Goal: Navigation & Orientation: Find specific page/section

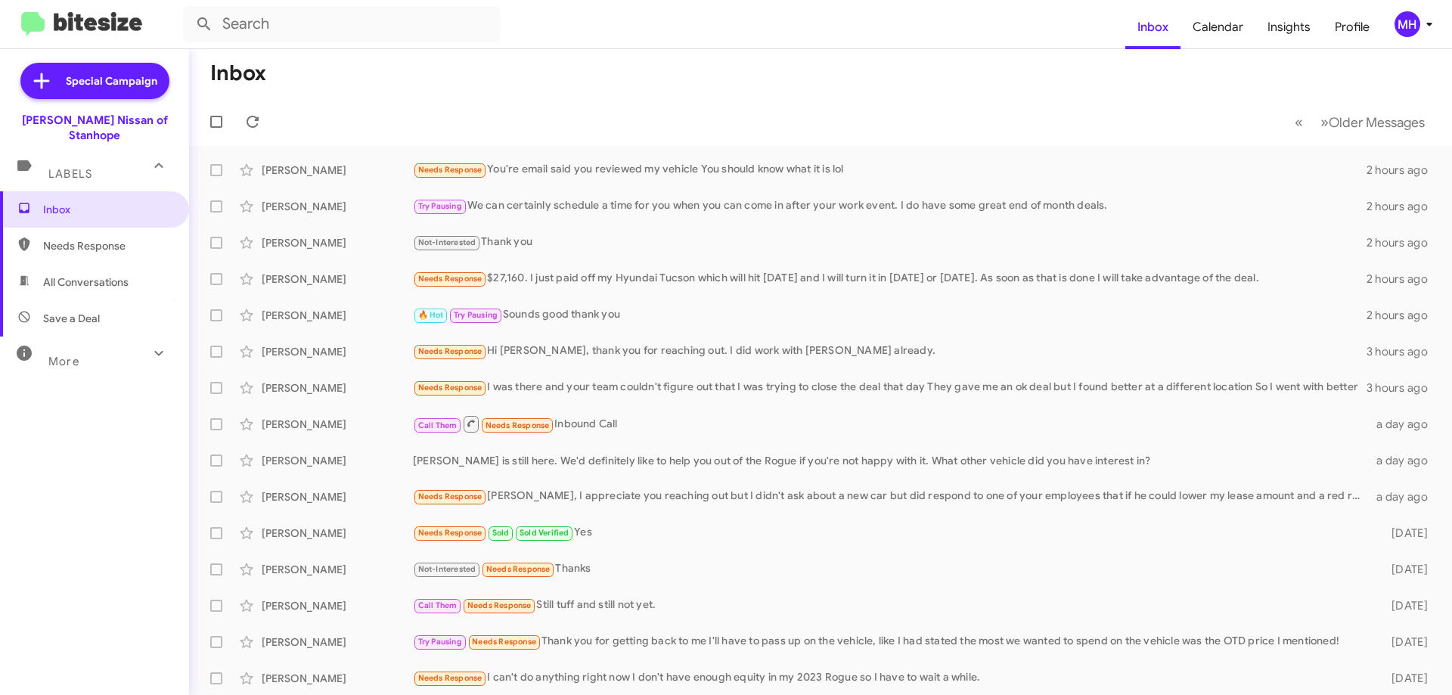
click at [116, 275] on span "All Conversations" at bounding box center [85, 282] width 85 height 15
type input "in:all-conversations"
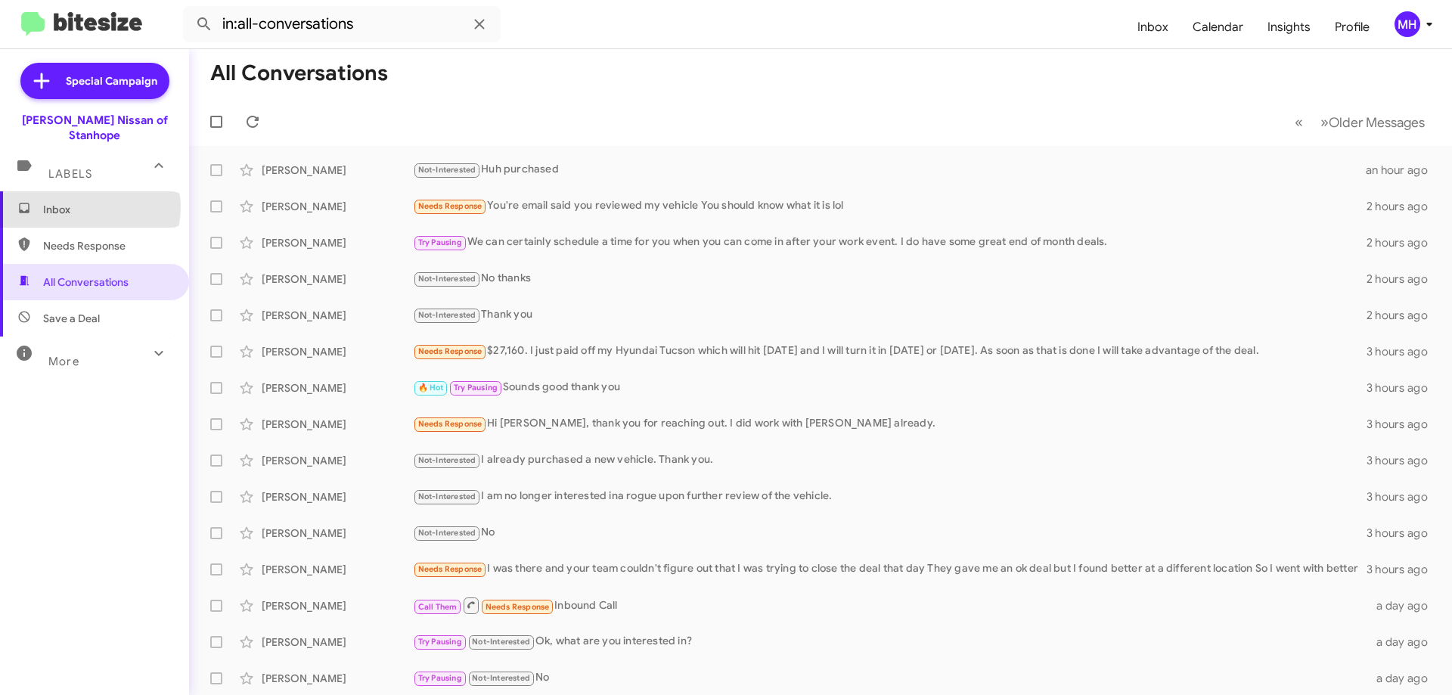
click at [89, 202] on span "Inbox" at bounding box center [107, 209] width 129 height 15
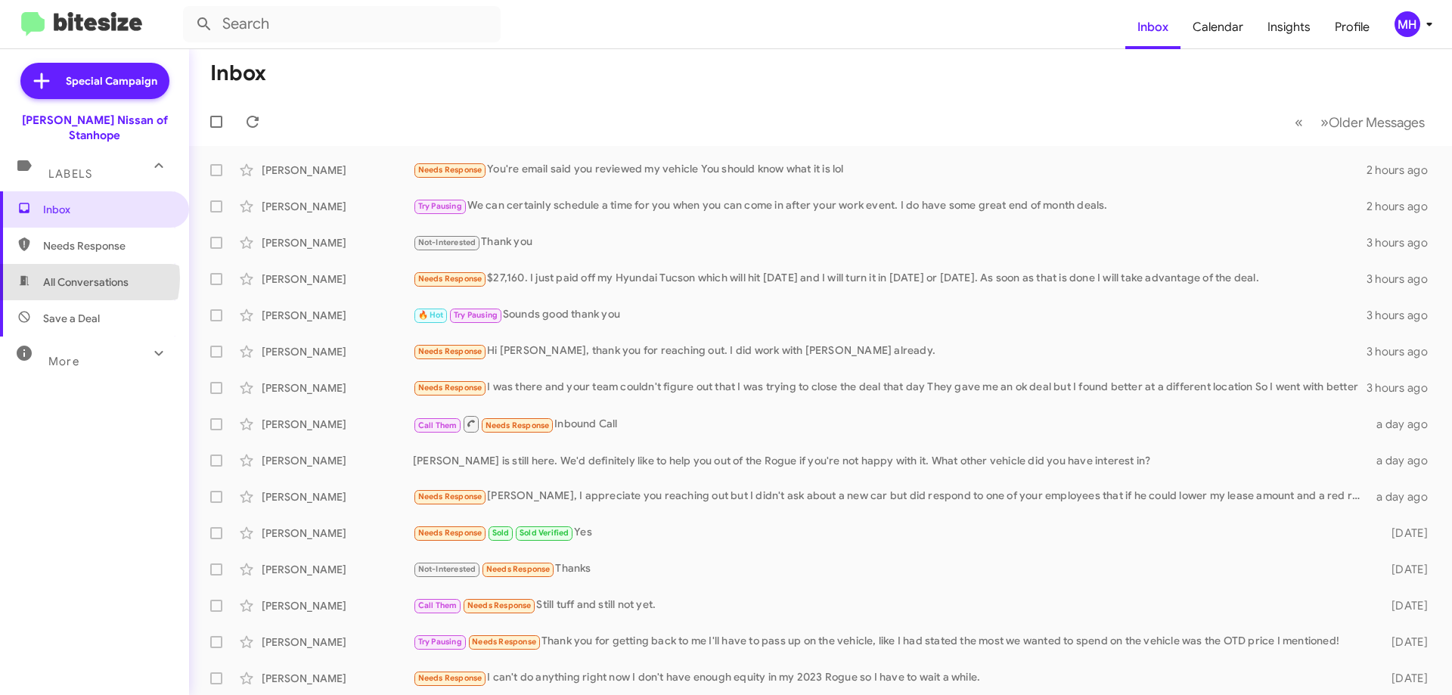
click at [85, 275] on span "All Conversations" at bounding box center [85, 282] width 85 height 15
type input "in:all-conversations"
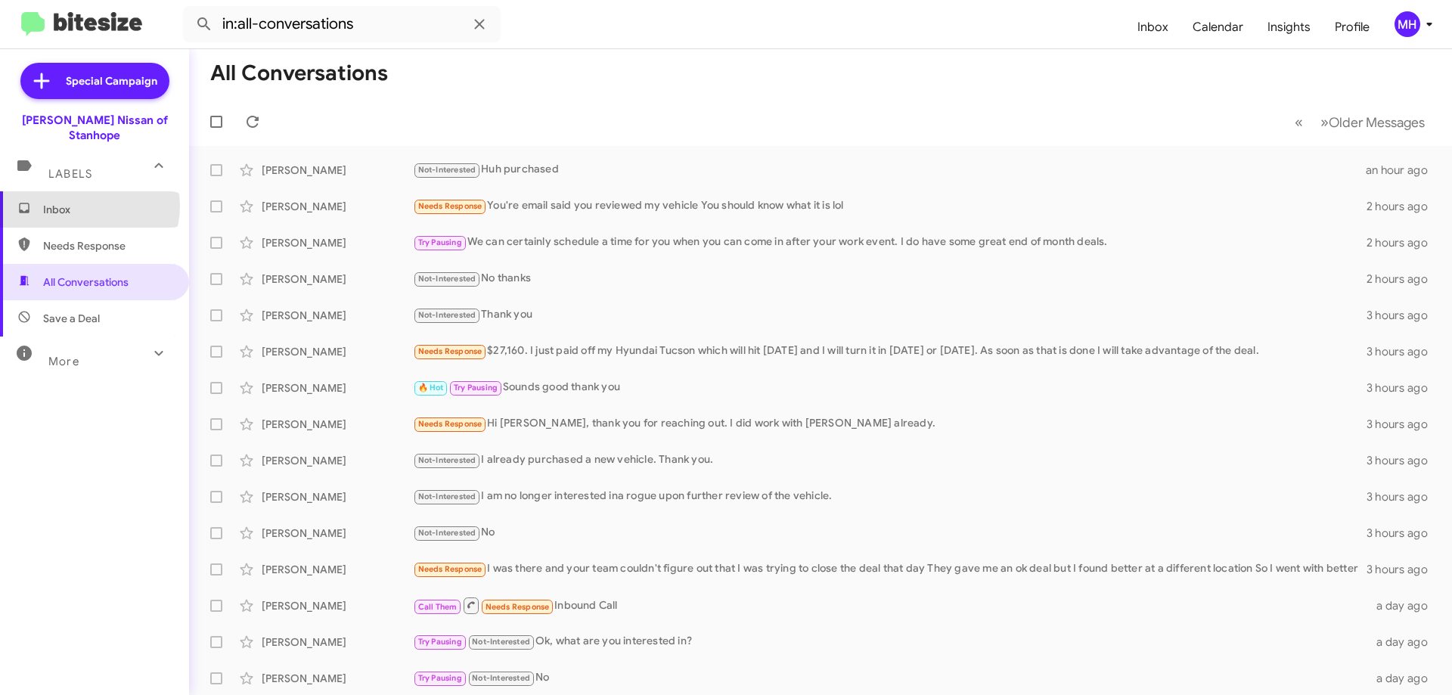
click at [88, 202] on span "Inbox" at bounding box center [107, 209] width 129 height 15
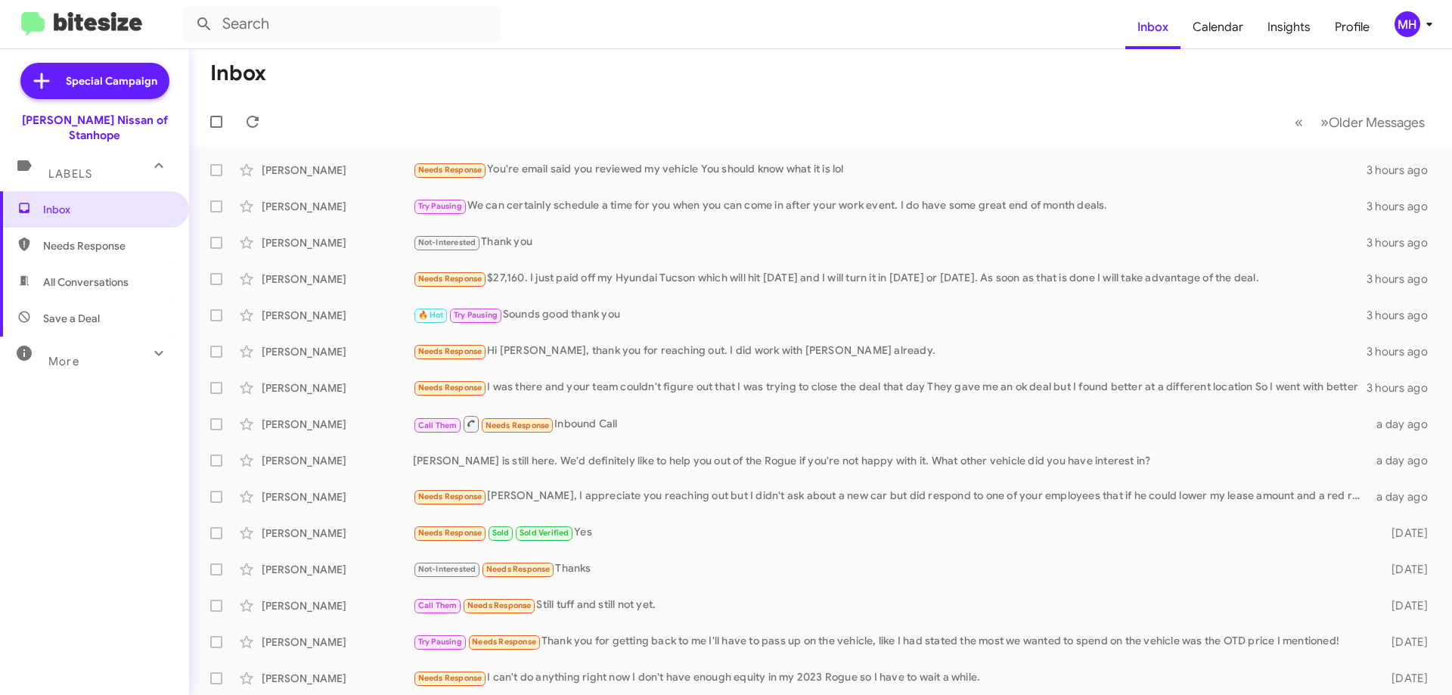
click at [117, 264] on span "All Conversations" at bounding box center [94, 282] width 189 height 36
type input "in:all-conversations"
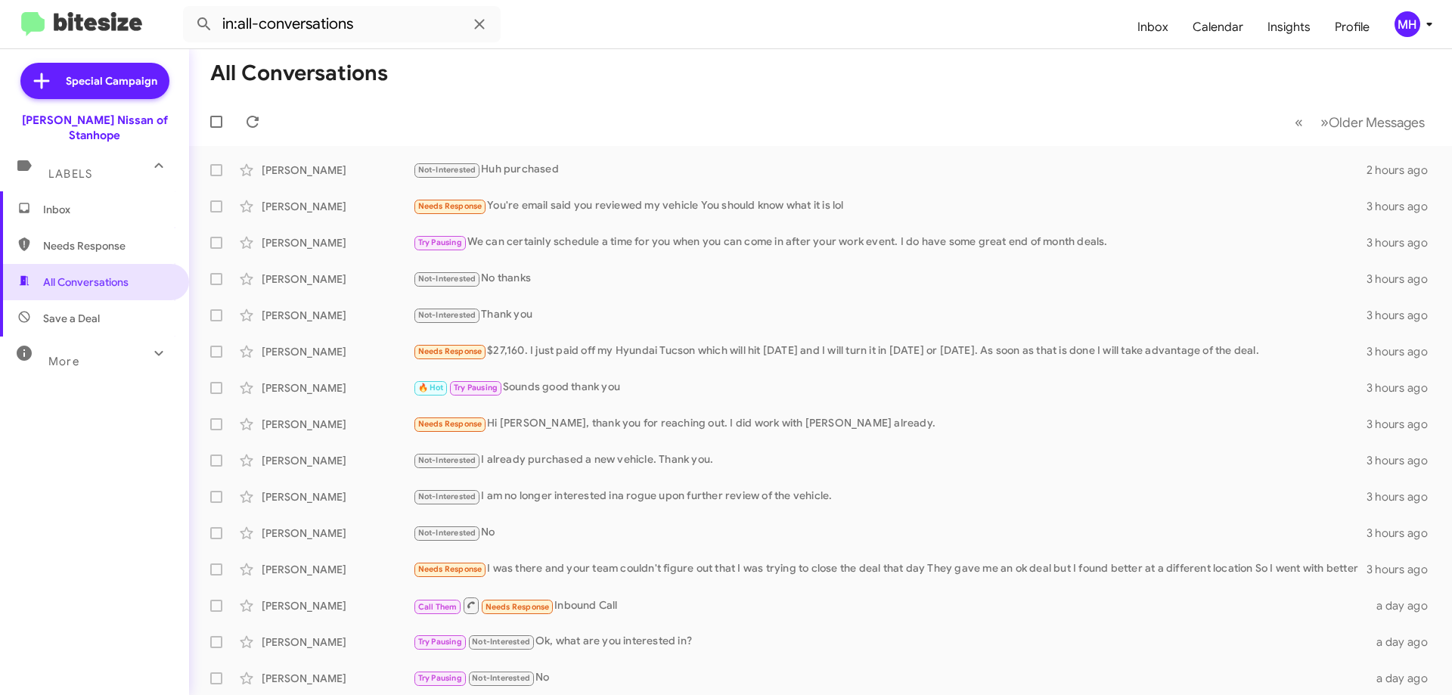
click at [118, 202] on span "Inbox" at bounding box center [107, 209] width 129 height 15
